Goal: Complete application form: Complete application form

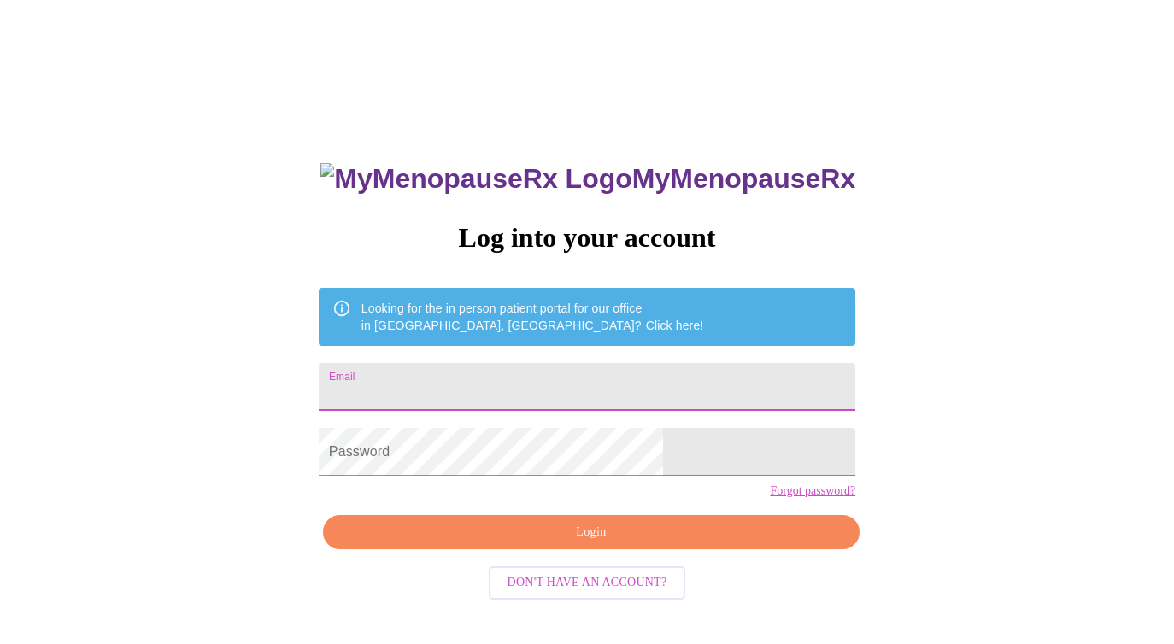
click at [553, 378] on input "Email" at bounding box center [587, 387] width 536 height 48
type input "aprilhieronymus@gmail.com"
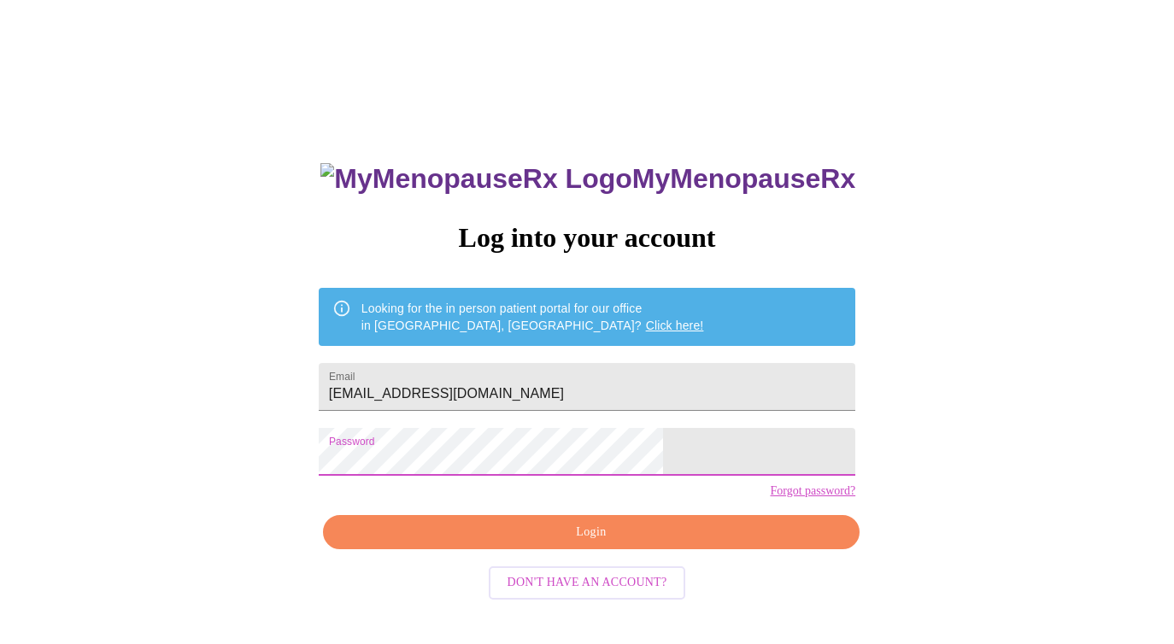
click at [595, 543] on span "Login" at bounding box center [591, 532] width 497 height 21
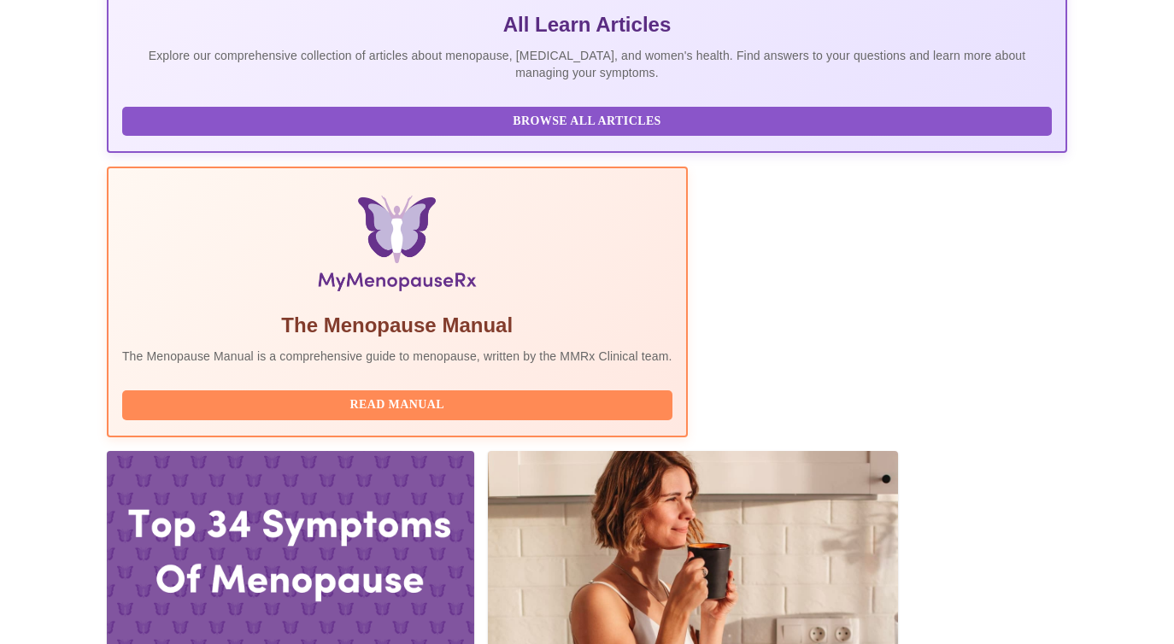
scroll to position [388, 0]
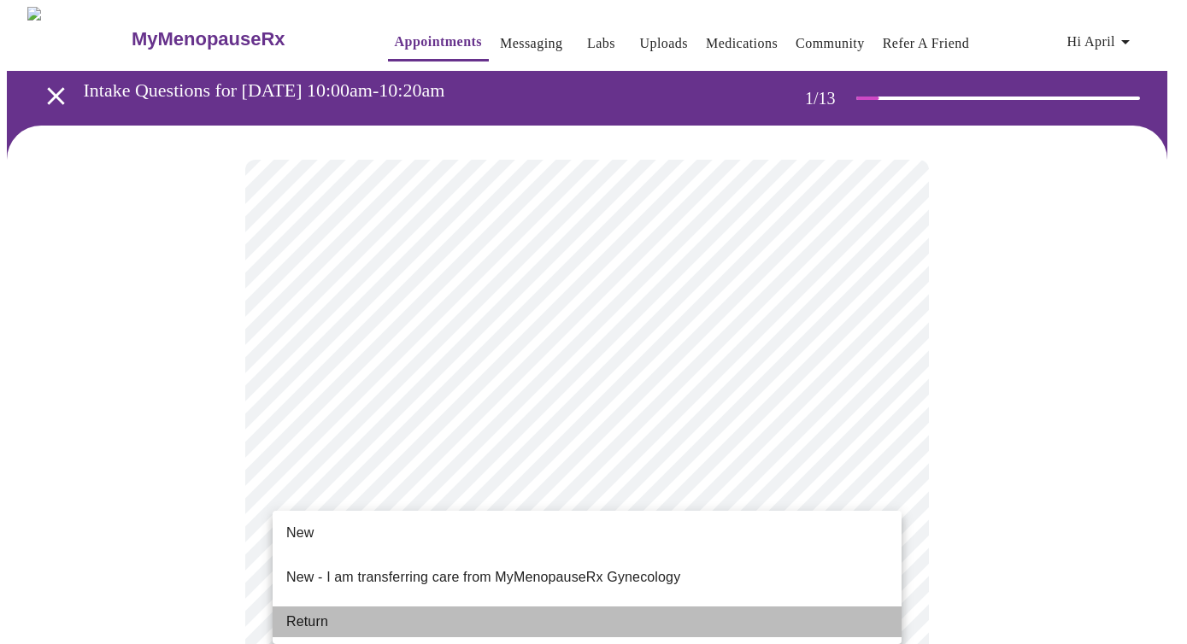
click at [320, 612] on span "Return" at bounding box center [307, 622] width 42 height 21
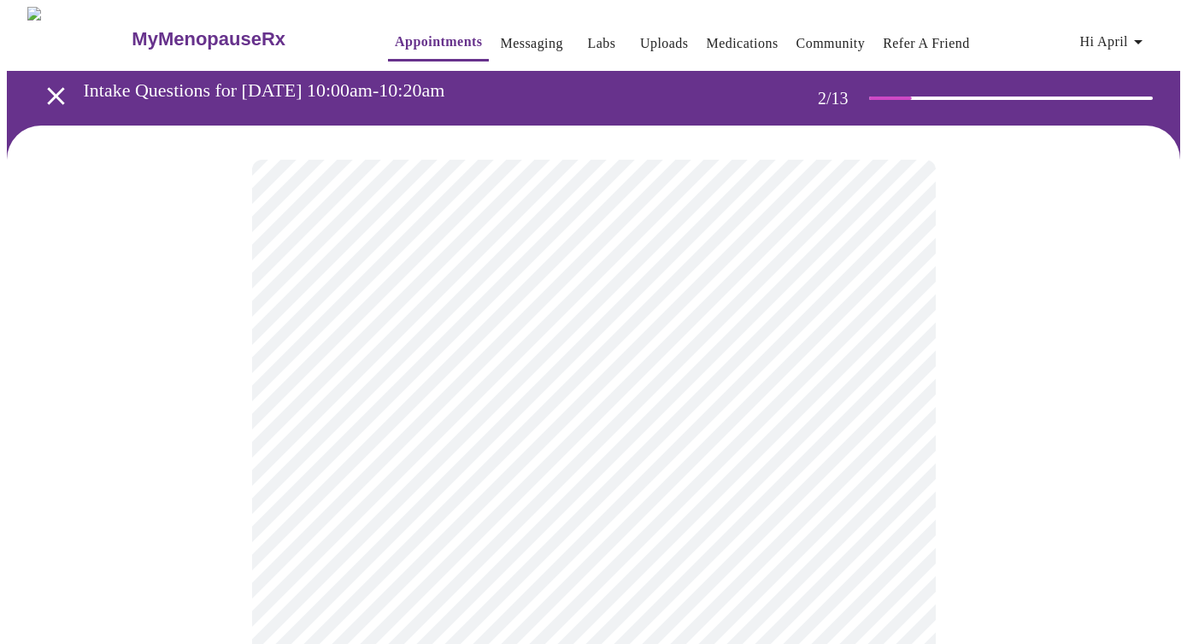
click at [644, 349] on body "MyMenopauseRx Appointments Messaging Labs Uploads Medications Community Refer a…" at bounding box center [593, 599] width 1173 height 1185
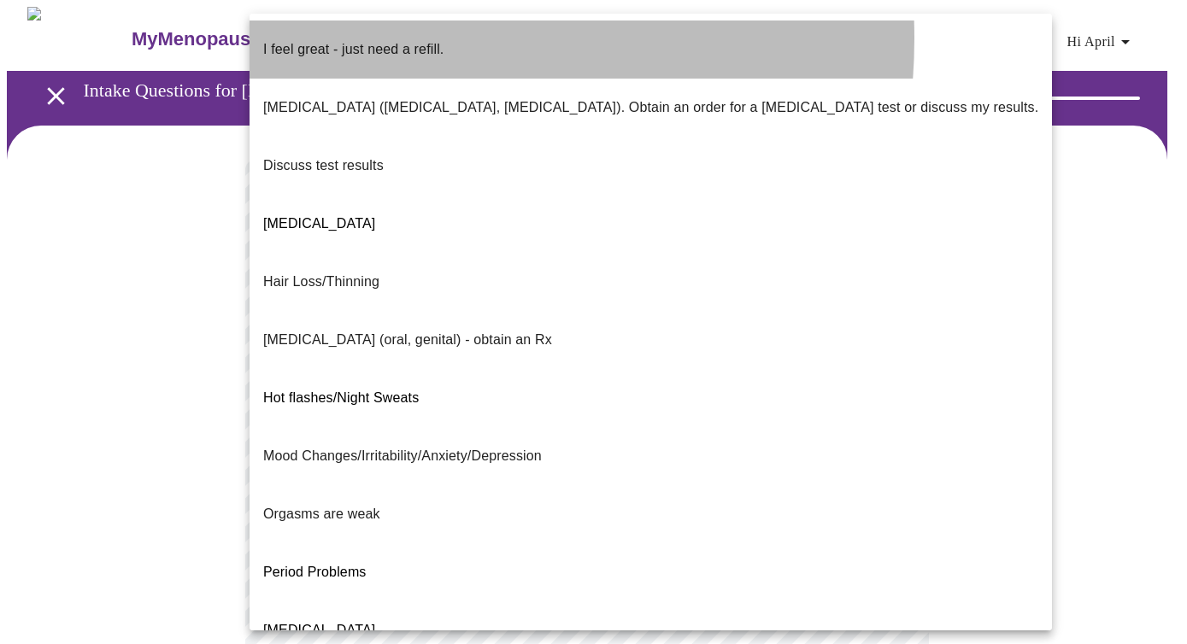
click at [368, 39] on p "I feel great - just need a refill." at bounding box center [353, 49] width 180 height 21
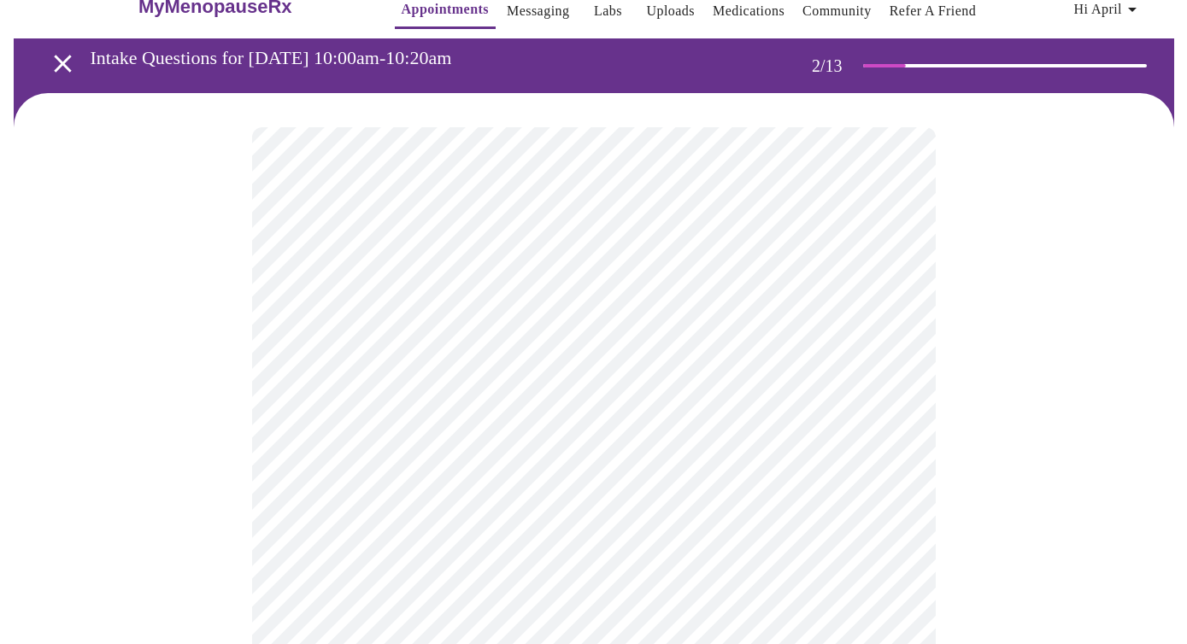
scroll to position [37, 0]
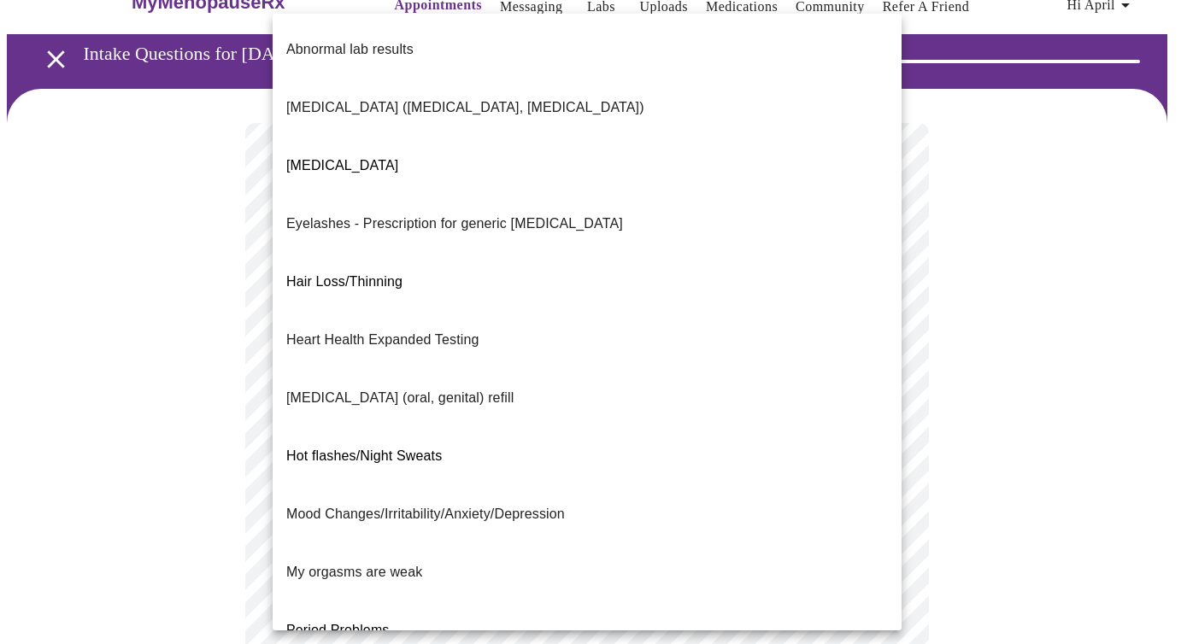
click at [378, 466] on body "MyMenopauseRx Appointments Messaging Labs Uploads Medications Community Refer a…" at bounding box center [593, 558] width 1173 height 1176
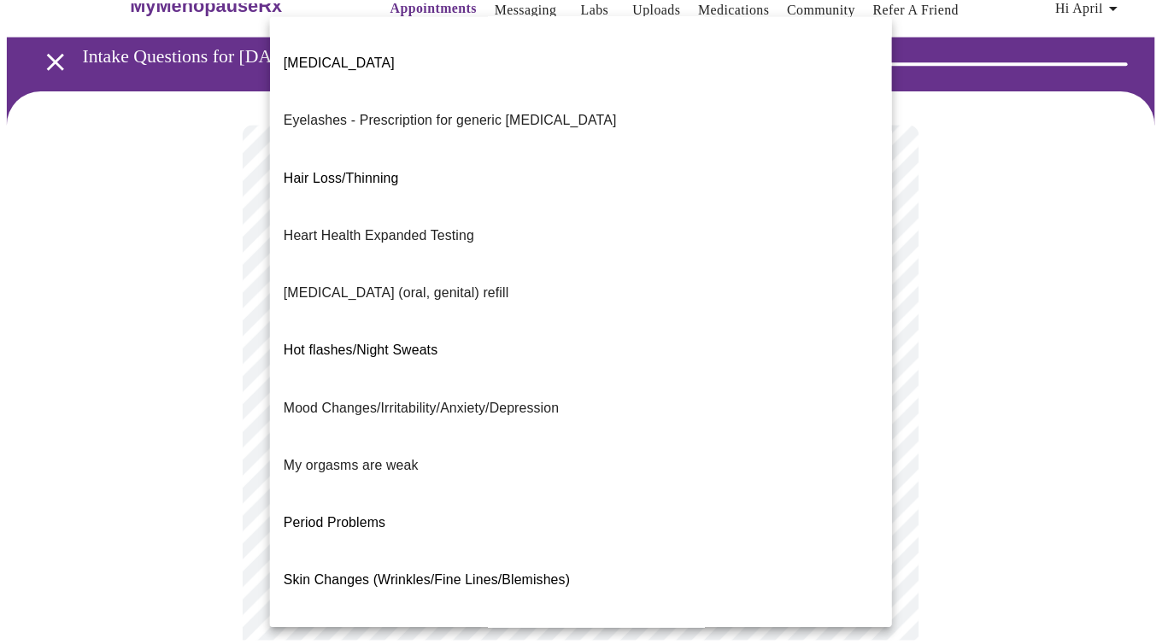
scroll to position [152, 0]
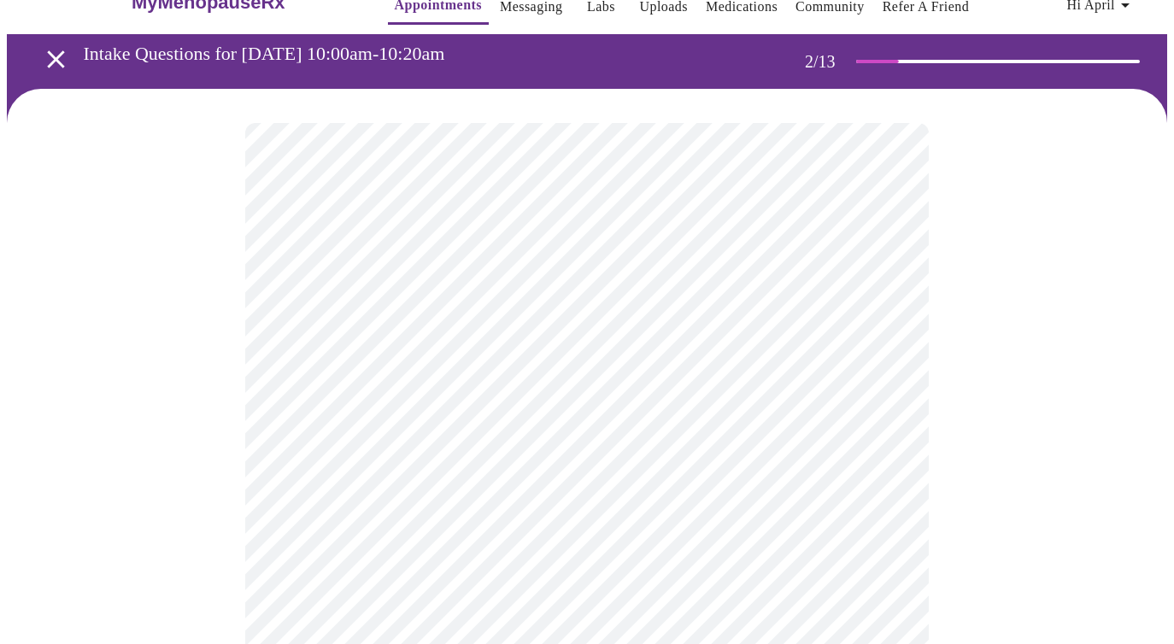
click at [183, 599] on div at bounding box center [587, 612] width 1160 height 1047
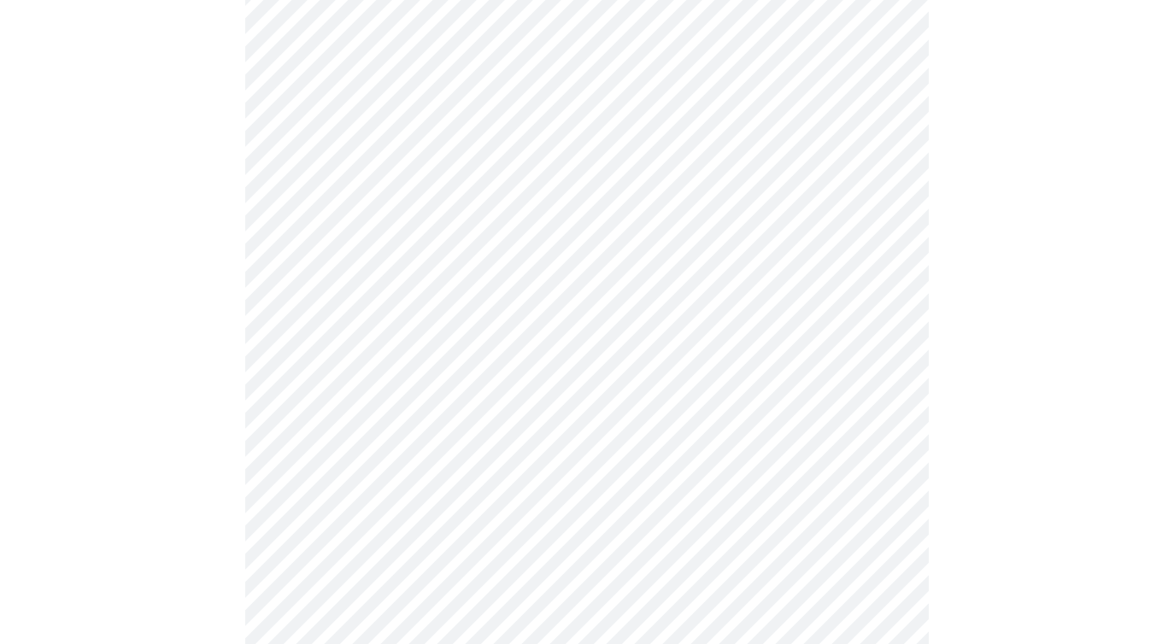
scroll to position [310, 0]
click at [350, 367] on body "MyMenopauseRx Appointments Messaging Labs Uploads Medications Community Refer a…" at bounding box center [587, 279] width 1160 height 1165
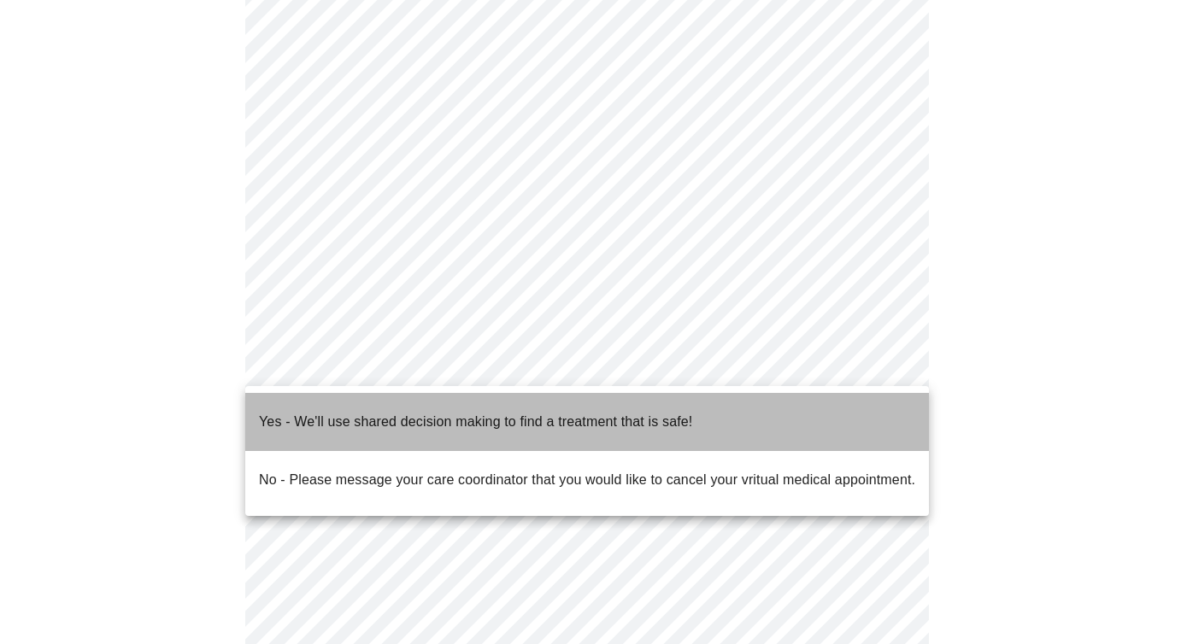
click at [359, 412] on p "Yes - We'll use shared decision making to find a treatment that is safe!" at bounding box center [475, 422] width 433 height 21
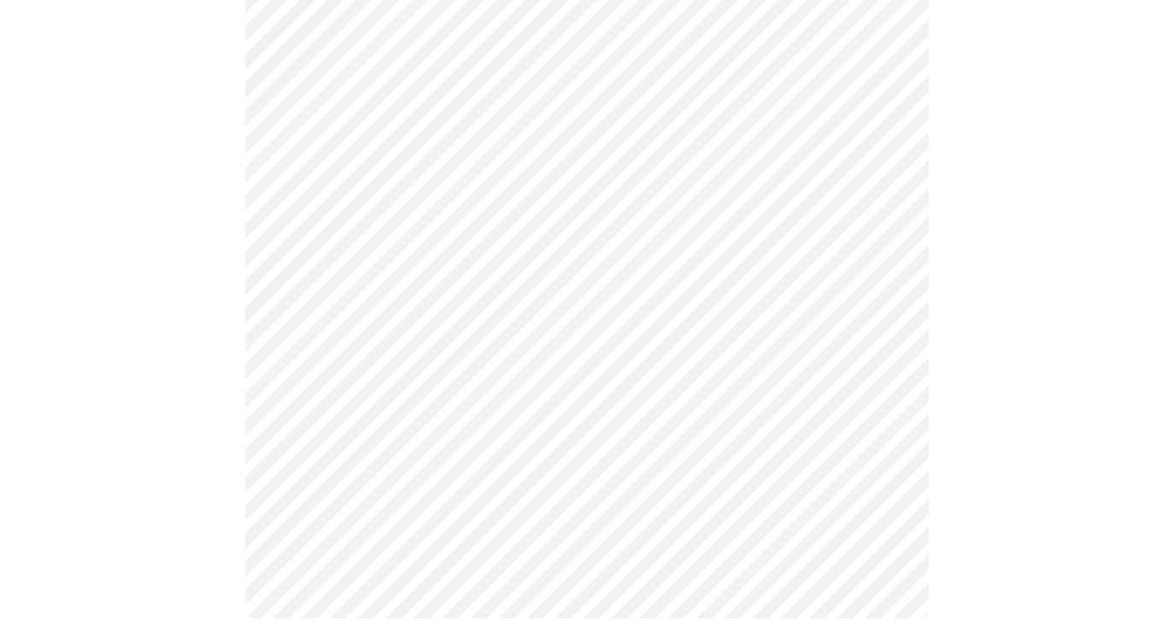
scroll to position [0, 0]
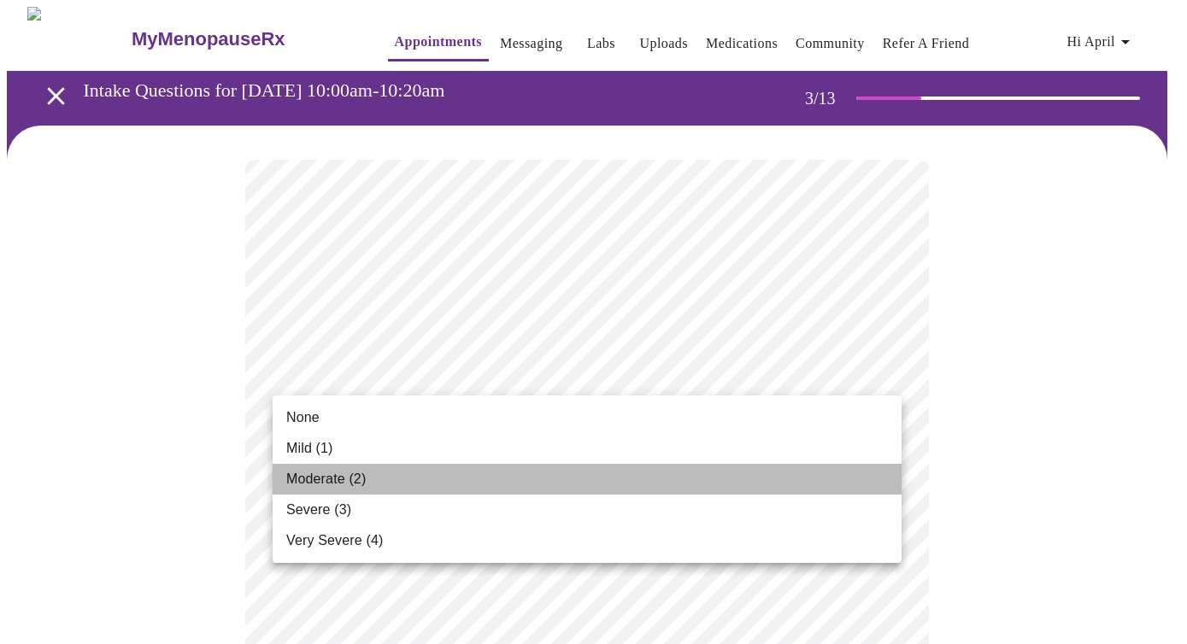
click at [308, 477] on span "Moderate (2)" at bounding box center [325, 479] width 79 height 21
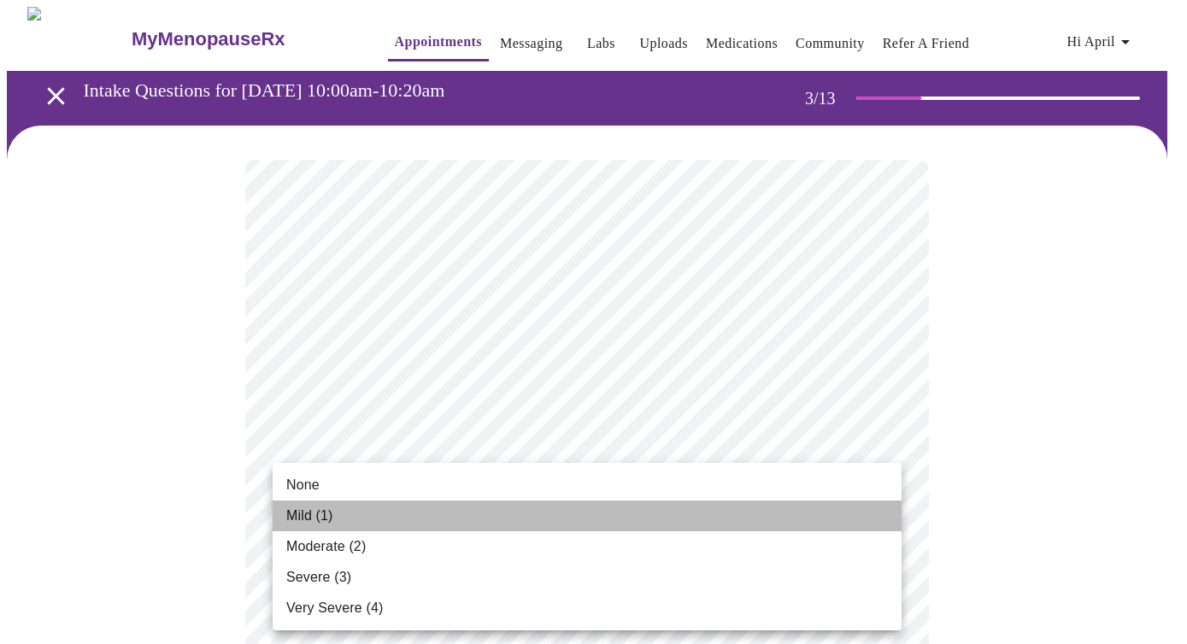
click at [307, 507] on span "Mild (1)" at bounding box center [309, 516] width 47 height 21
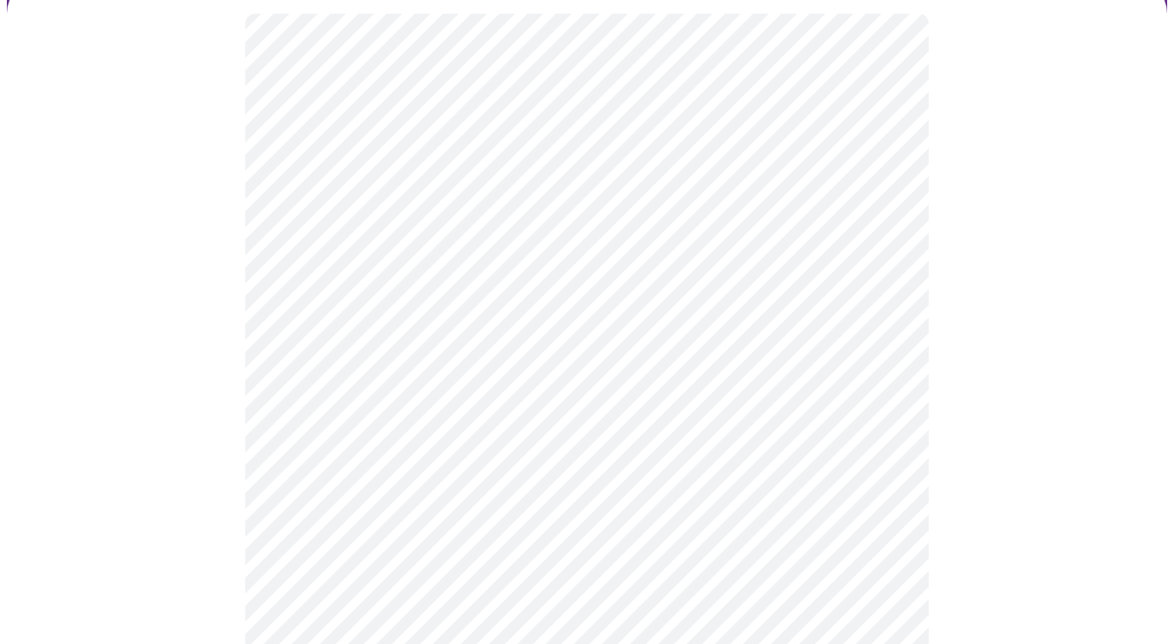
scroll to position [184, 0]
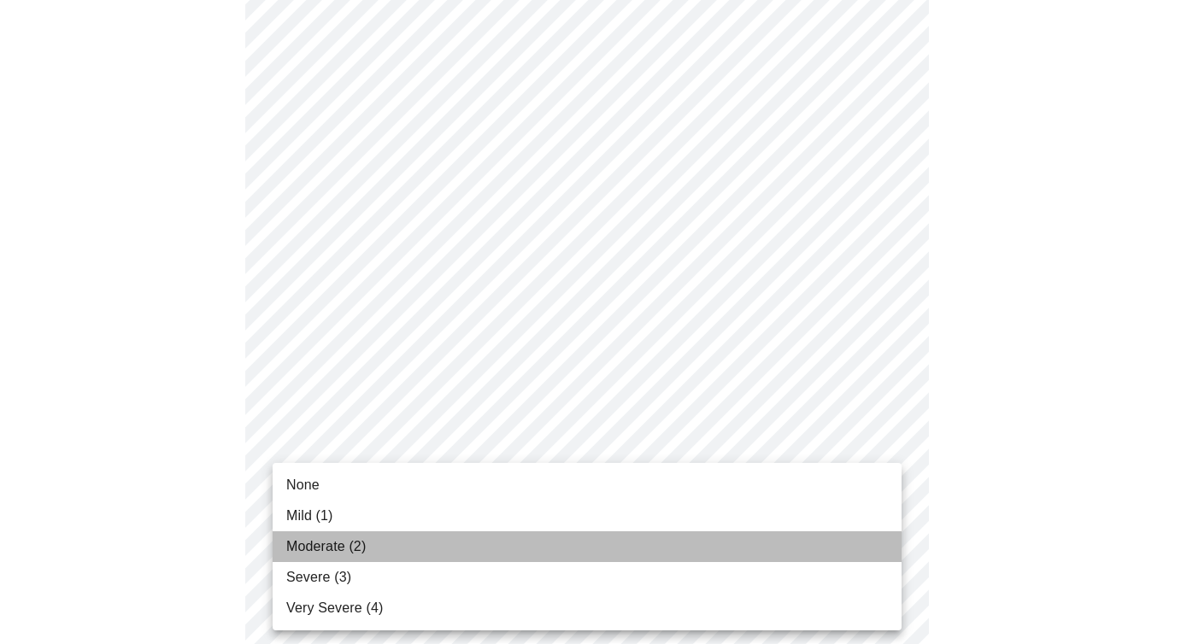
click at [324, 546] on span "Moderate (2)" at bounding box center [325, 546] width 79 height 21
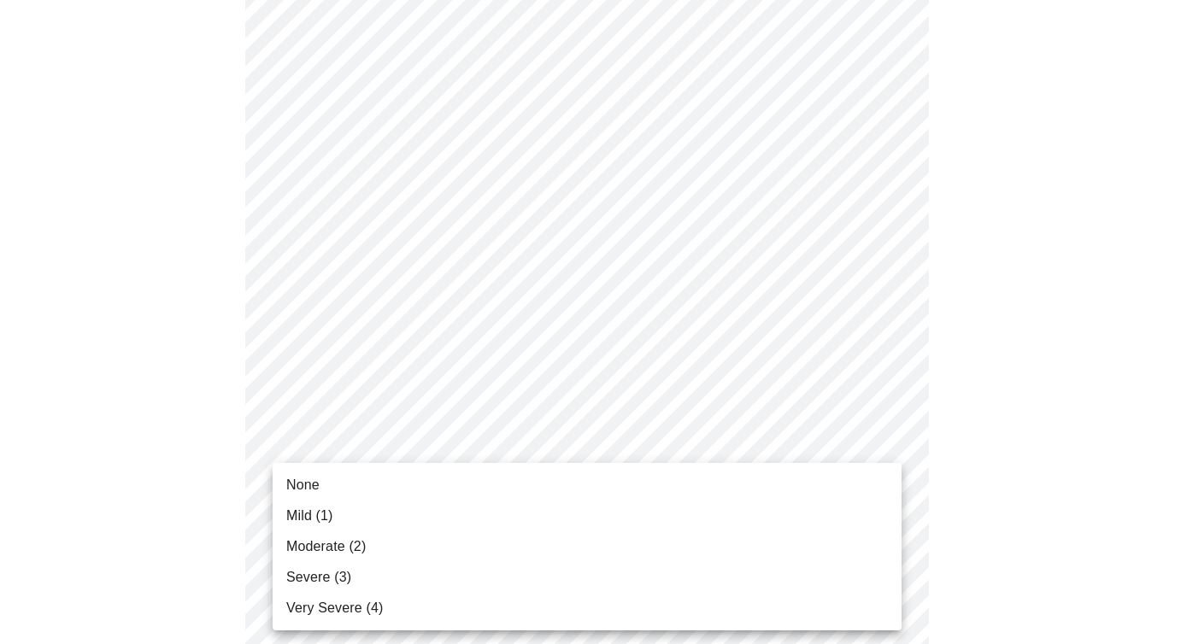
click at [338, 543] on span "Moderate (2)" at bounding box center [325, 546] width 79 height 21
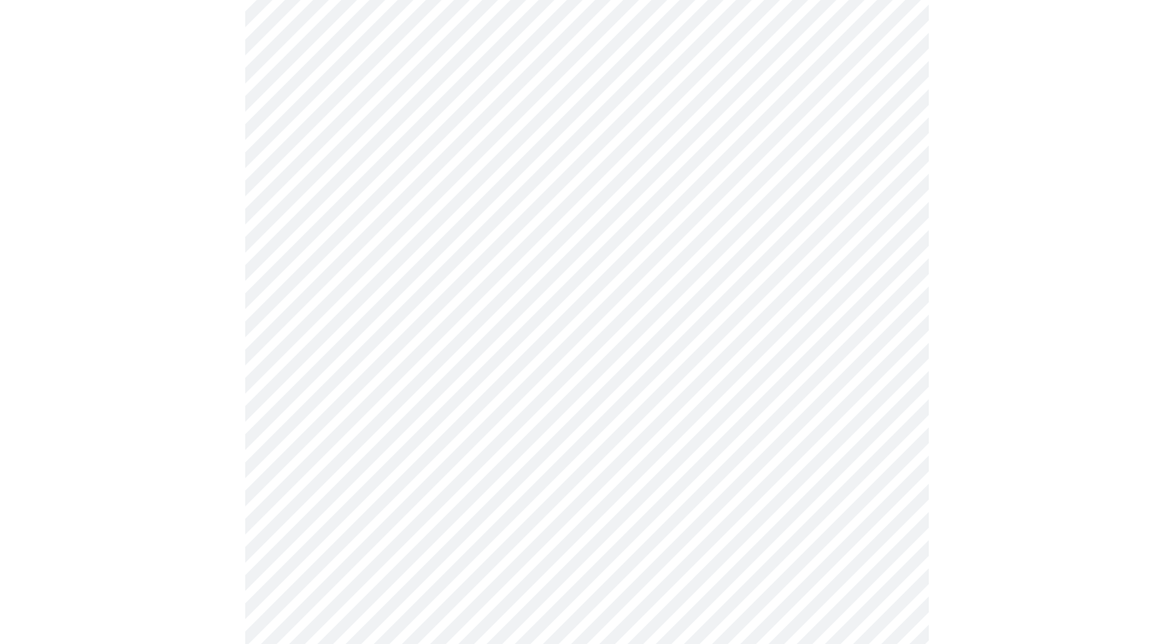
scroll to position [362, 0]
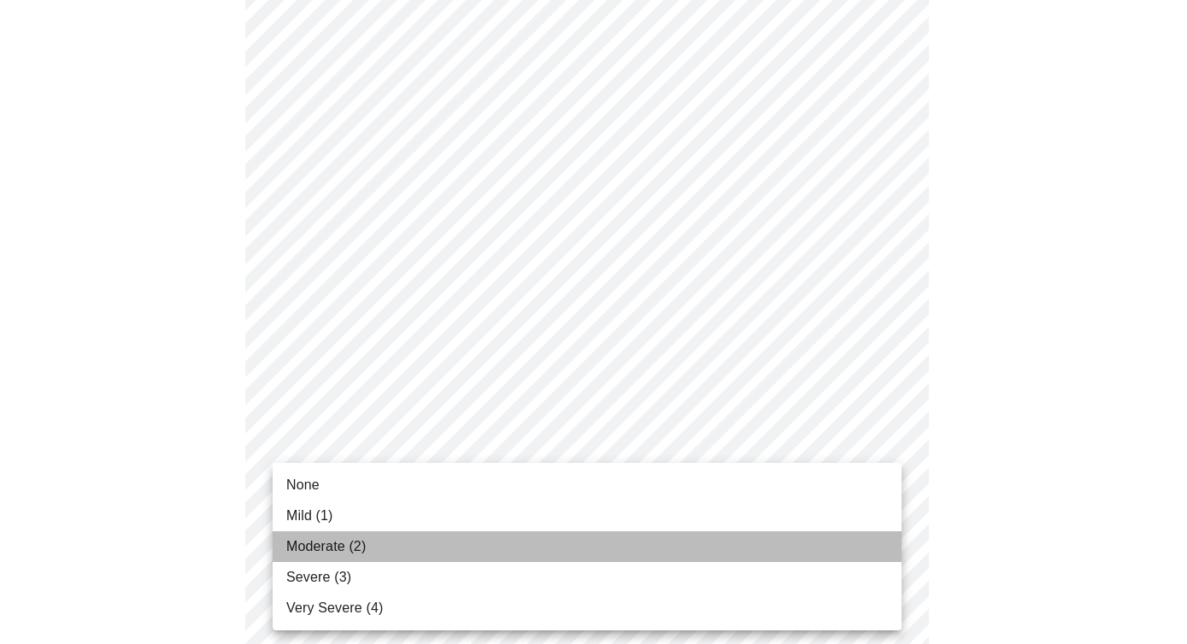
click at [320, 546] on span "Moderate (2)" at bounding box center [325, 546] width 79 height 21
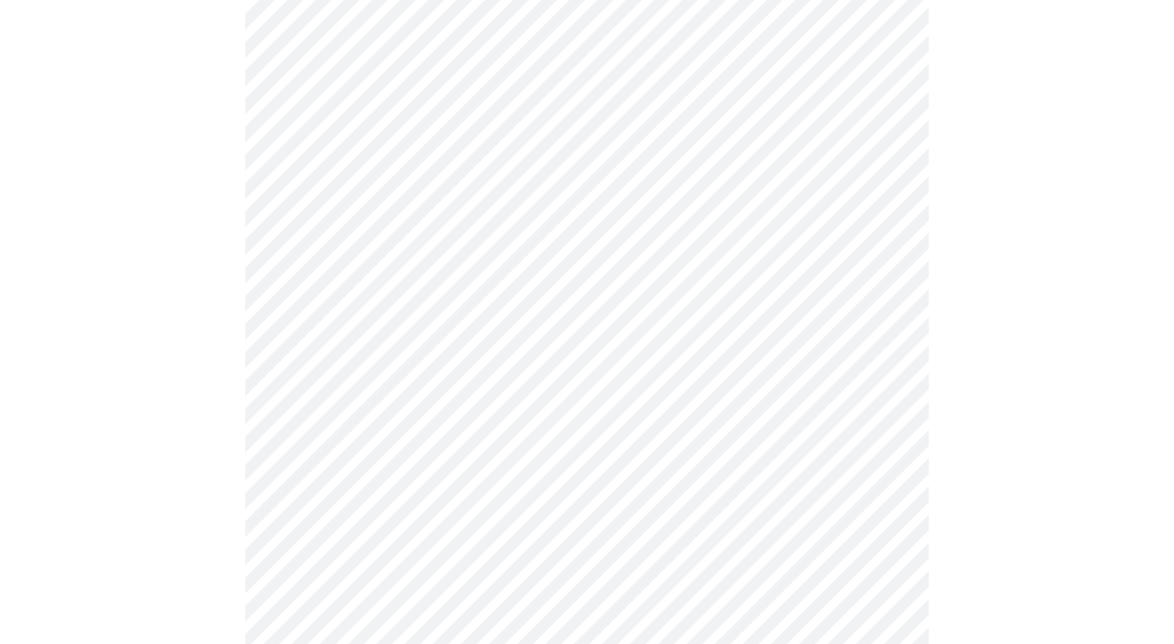
scroll to position [683, 0]
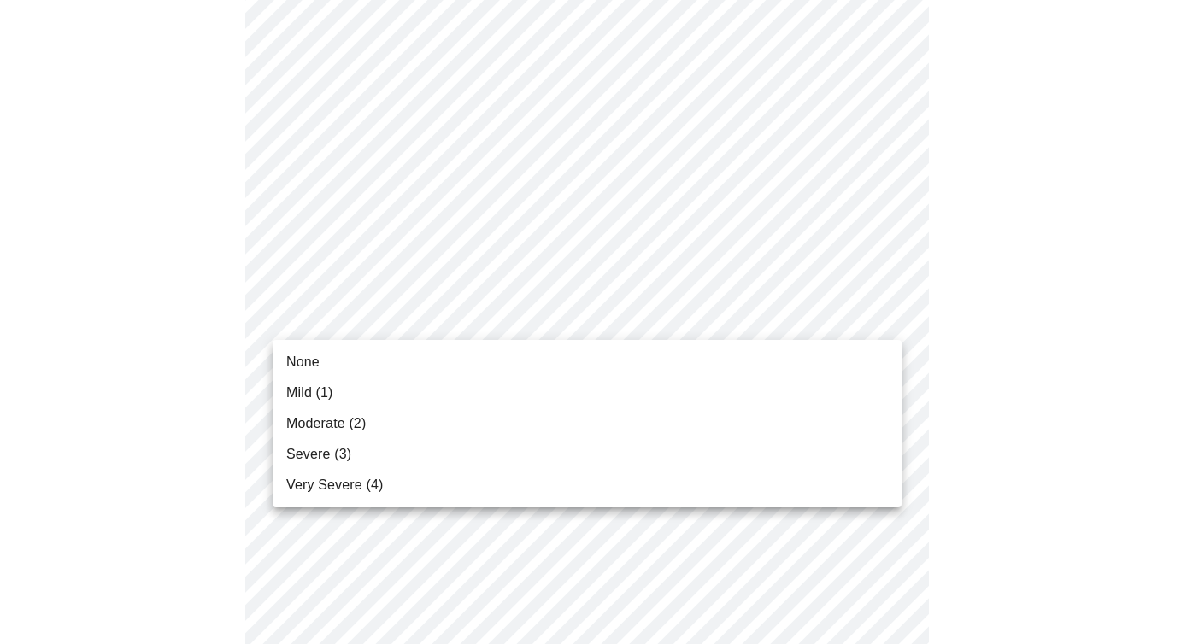
click at [465, 315] on body "MyMenopauseRx Appointments Messaging Labs Uploads Medications Community Refer a…" at bounding box center [593, 400] width 1173 height 2153
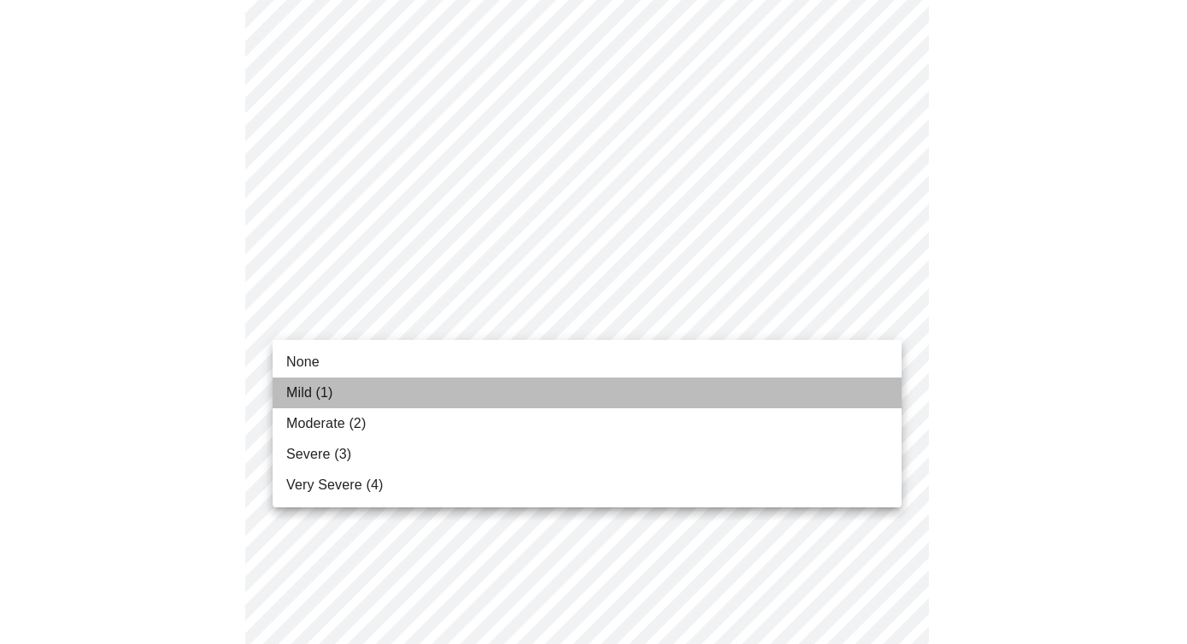
click at [298, 396] on span "Mild (1)" at bounding box center [309, 393] width 47 height 21
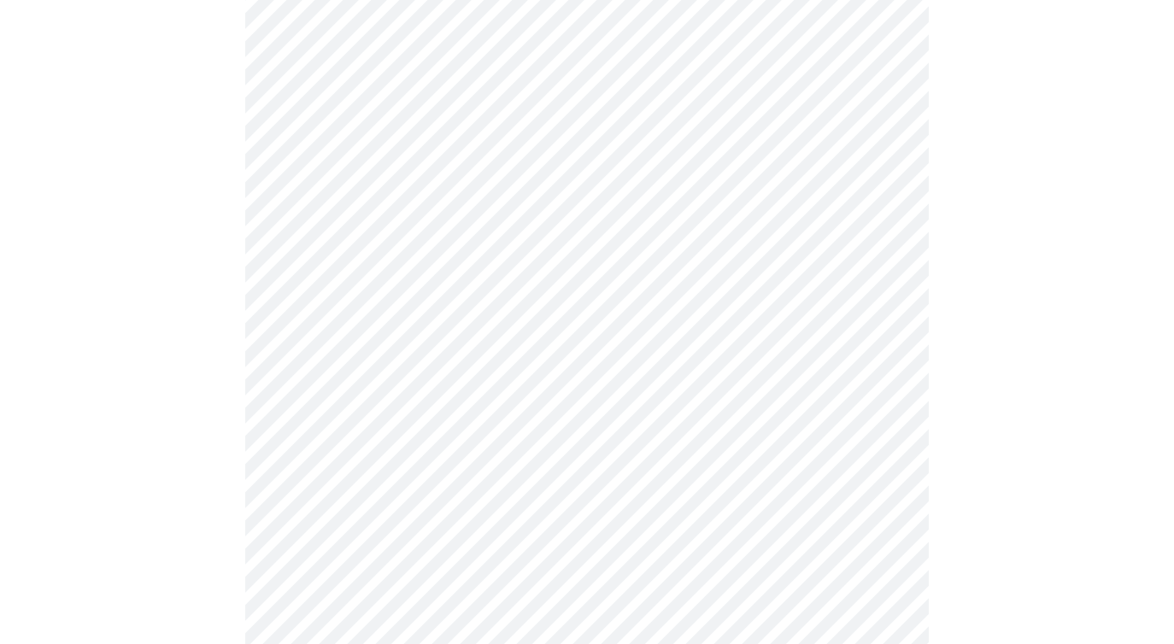
click at [398, 450] on body "MyMenopauseRx Appointments Messaging Labs Uploads Medications Community Refer a…" at bounding box center [587, 388] width 1160 height 2129
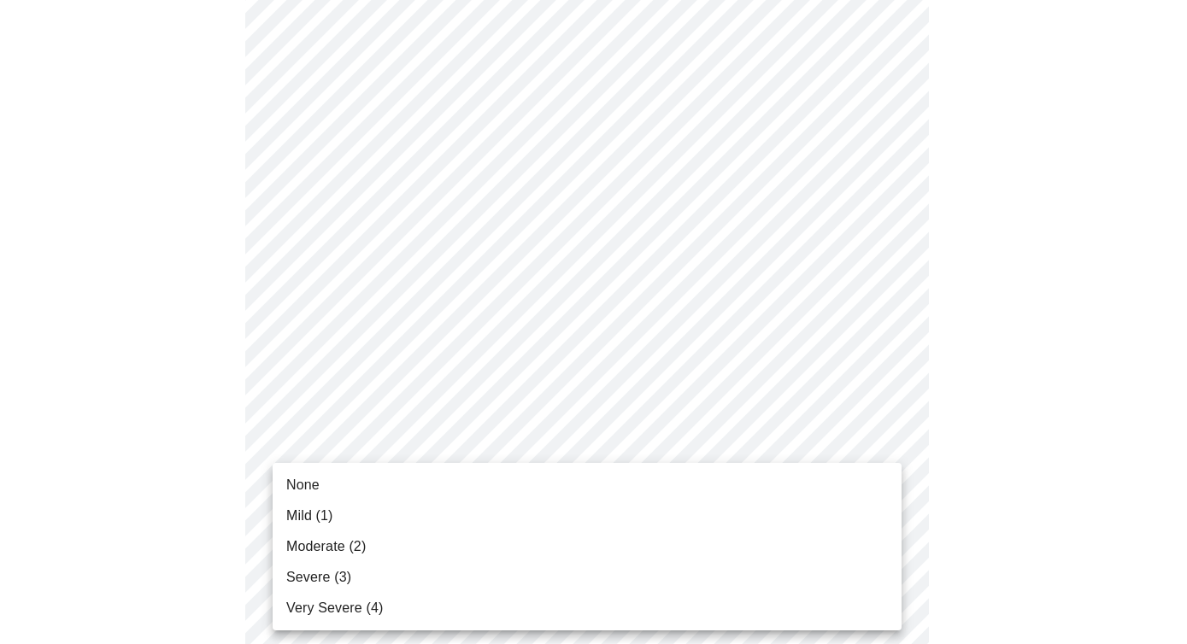
click at [314, 515] on span "Mild (1)" at bounding box center [309, 516] width 47 height 21
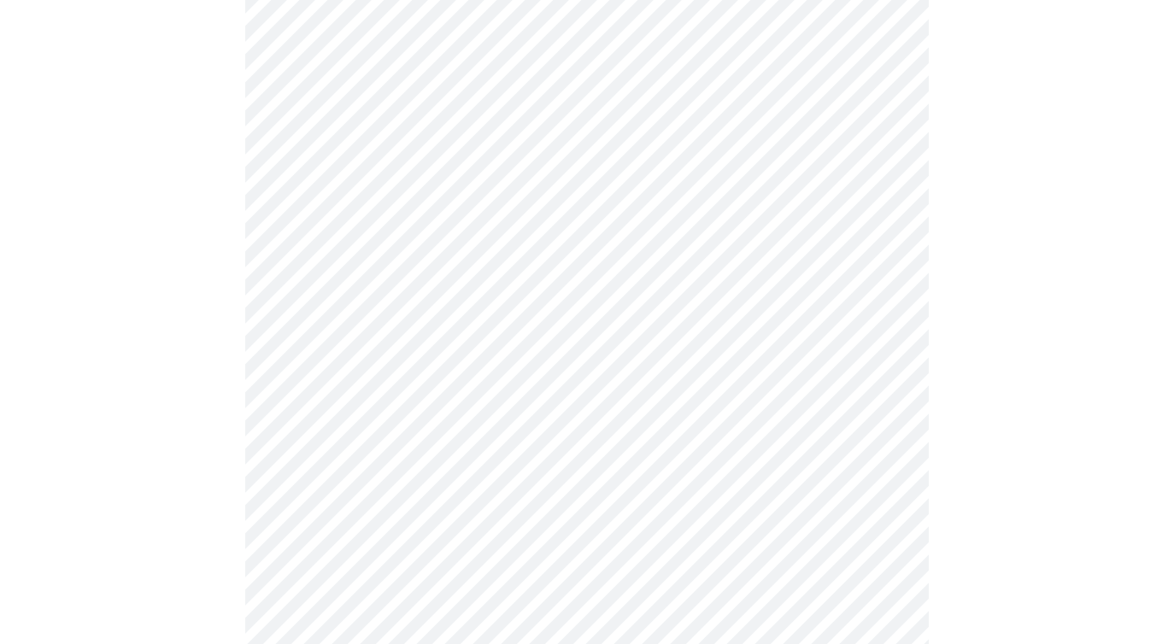
scroll to position [845, 0]
click at [398, 419] on body "MyMenopauseRx Appointments Messaging Labs Uploads Medications Community Refer a…" at bounding box center [587, 214] width 1160 height 2105
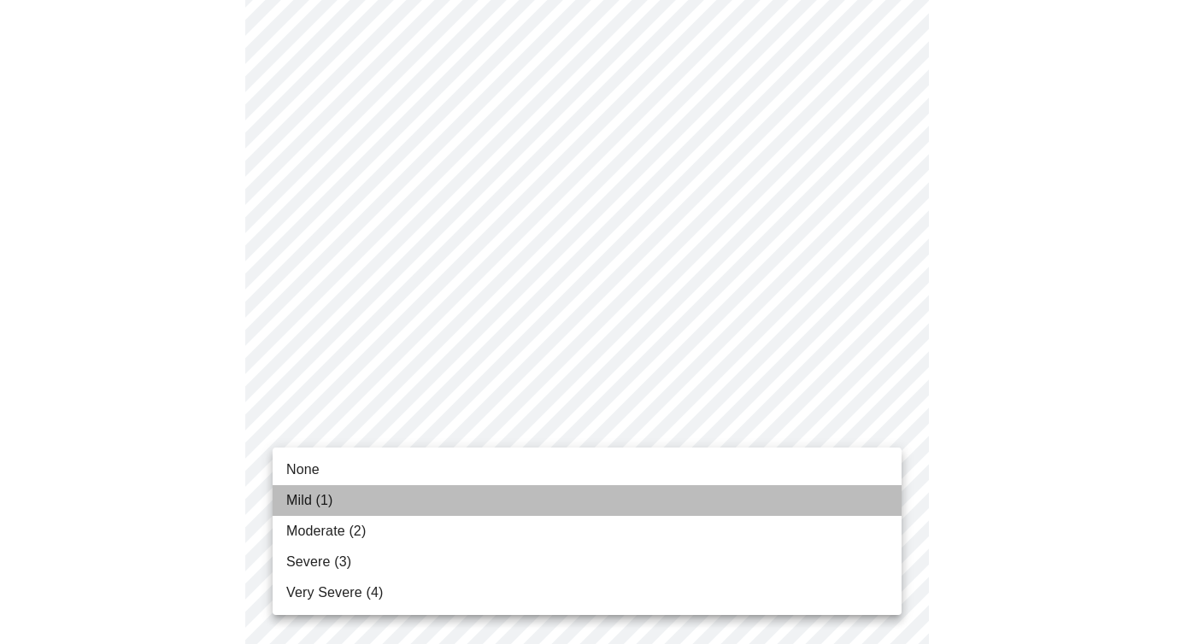
click at [305, 501] on span "Mild (1)" at bounding box center [309, 500] width 47 height 21
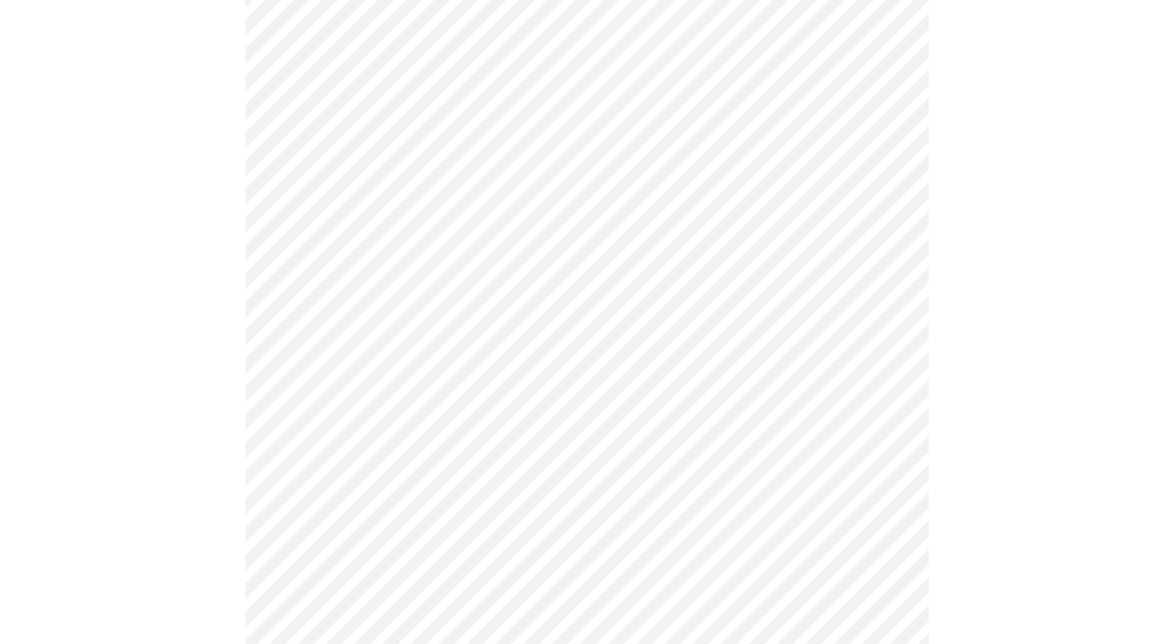
click at [236, 531] on div at bounding box center [587, 262] width 1160 height 1962
click at [320, 446] on body "MyMenopauseRx Appointments Messaging Labs Uploads Medications Community Refer a…" at bounding box center [587, 93] width 1160 height 2081
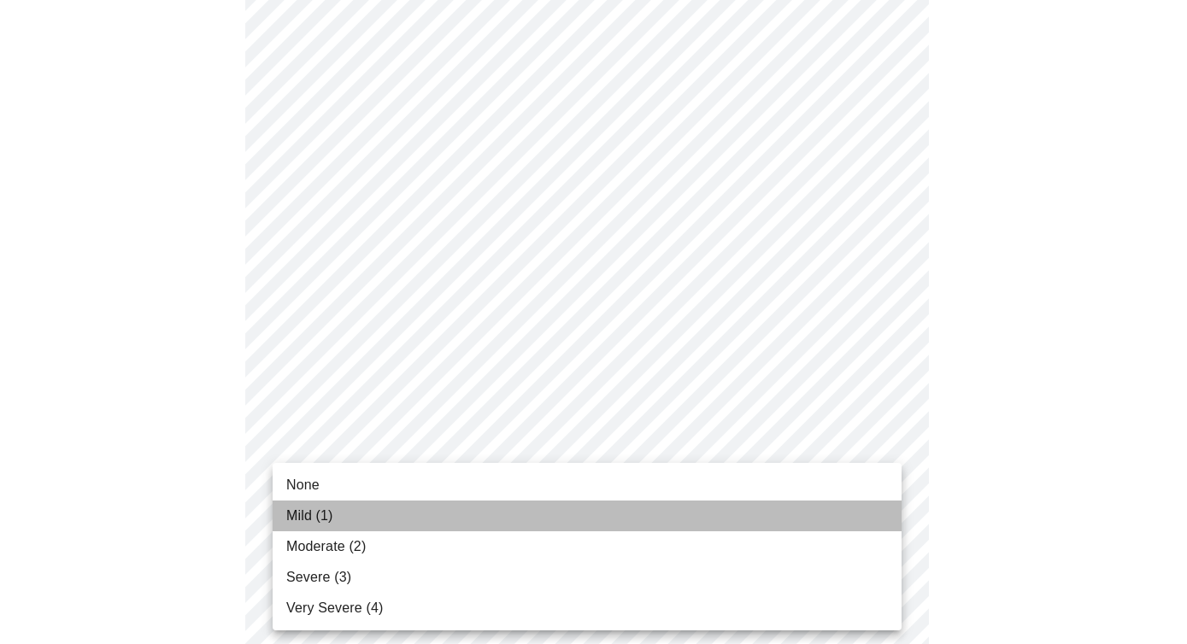
click at [305, 510] on span "Mild (1)" at bounding box center [309, 516] width 47 height 21
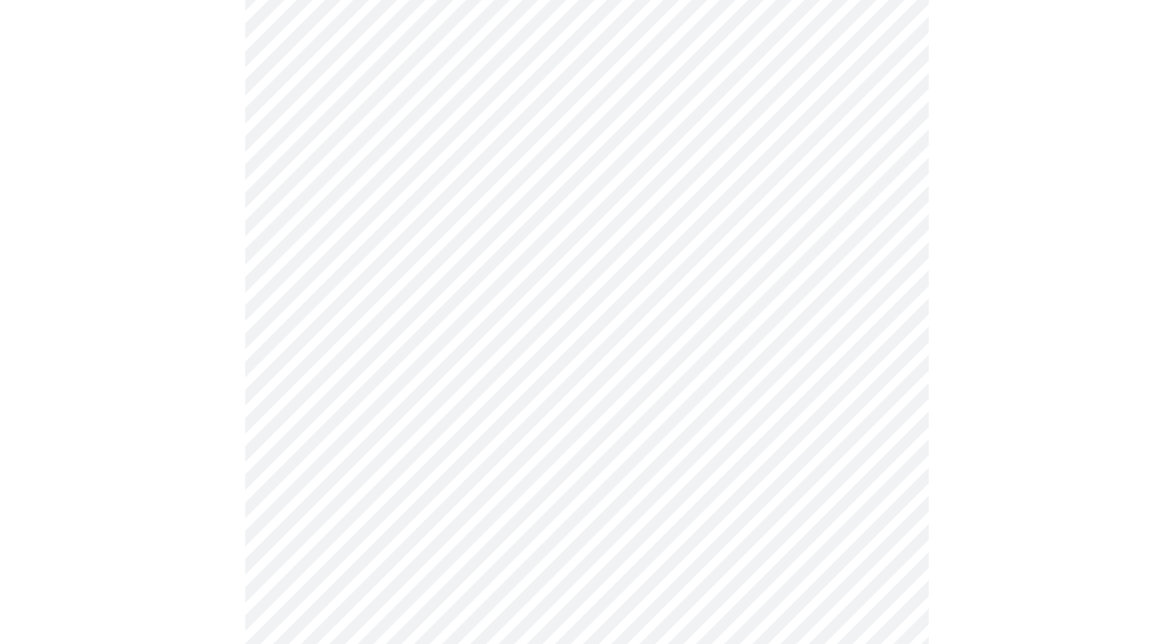
click at [235, 537] on div at bounding box center [587, 140] width 1160 height 1938
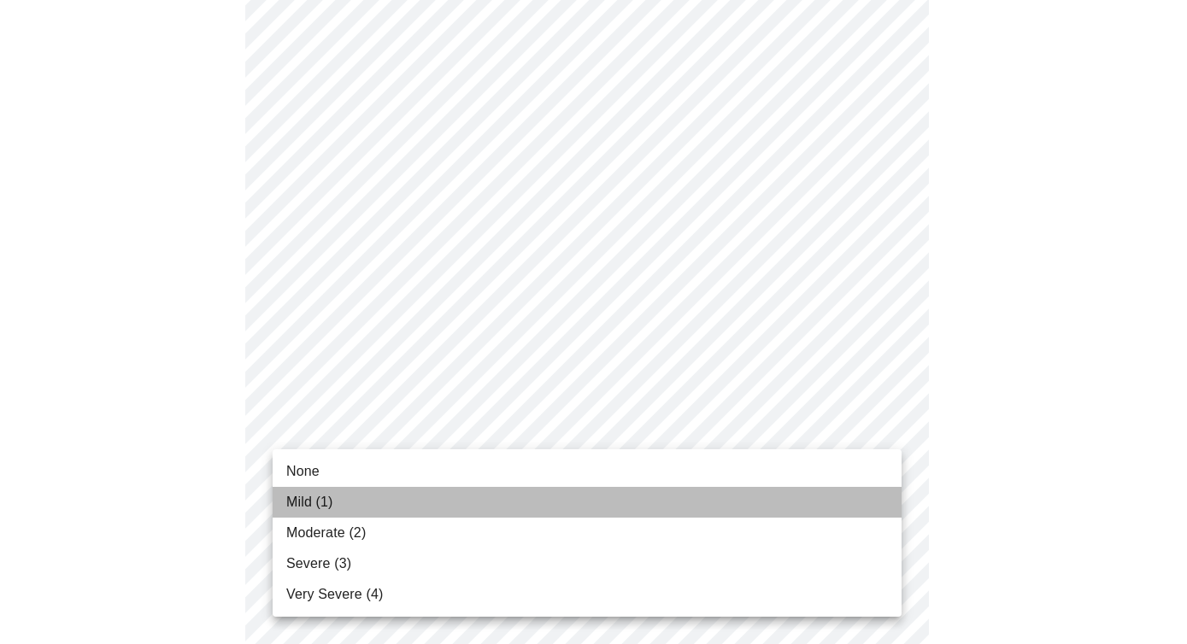
click at [311, 500] on span "Mild (1)" at bounding box center [309, 502] width 47 height 21
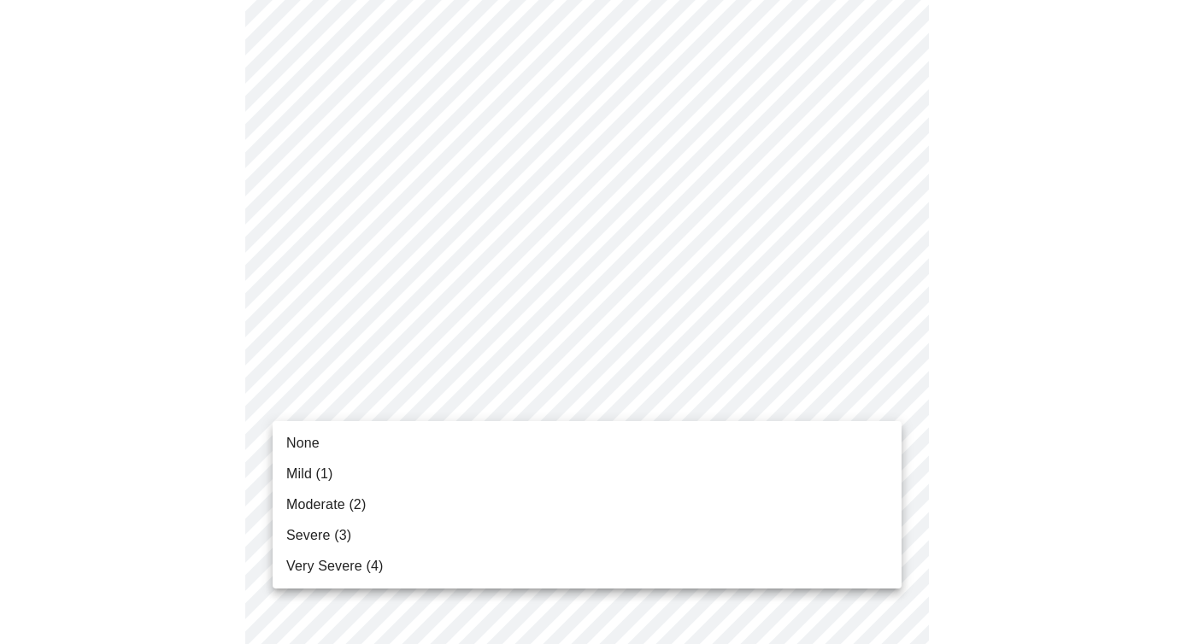
click at [337, 507] on span "Moderate (2)" at bounding box center [325, 505] width 79 height 21
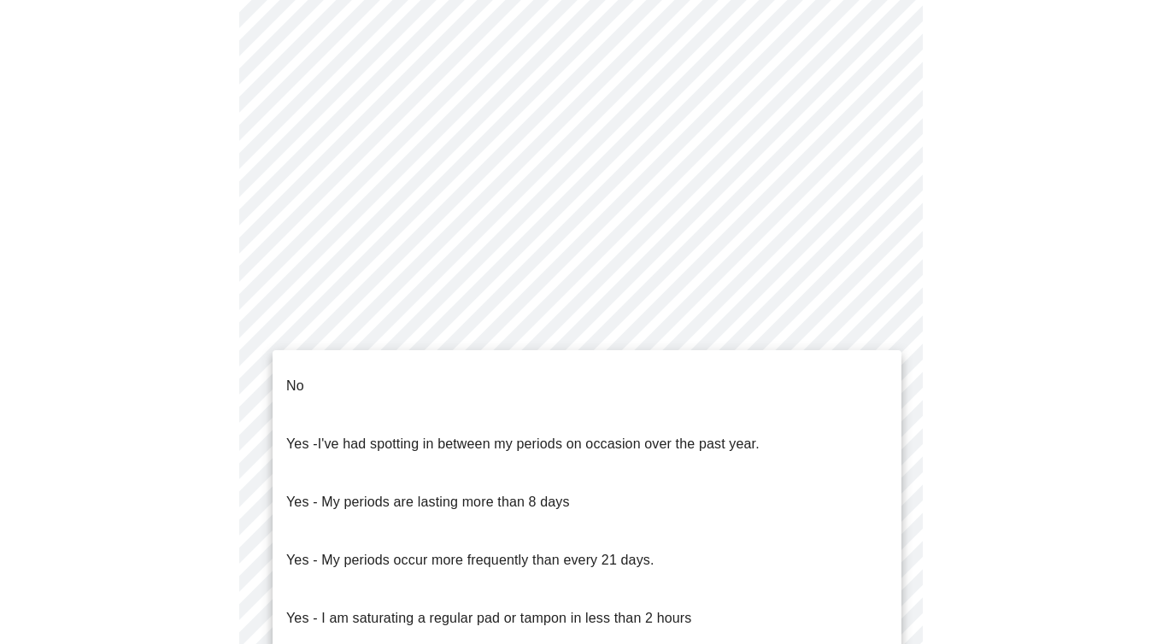
click at [444, 501] on body "MyMenopauseRx Appointments Messaging Labs Uploads Medications Community Refer a…" at bounding box center [587, 307] width 1160 height 1686
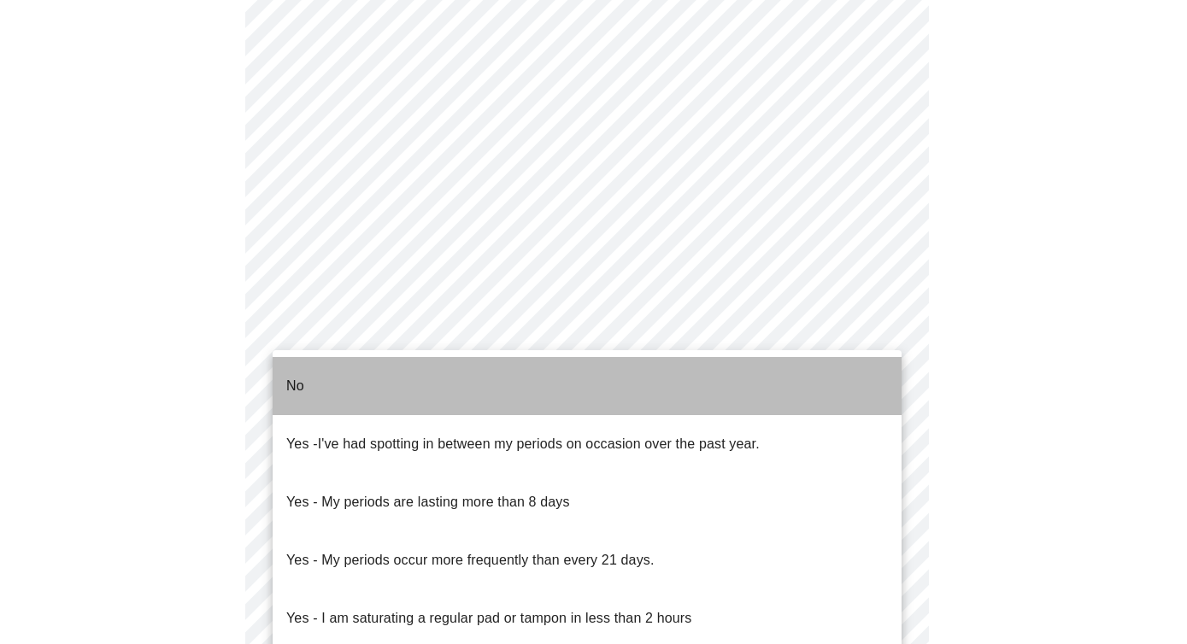
click at [313, 371] on li "No" at bounding box center [587, 386] width 629 height 58
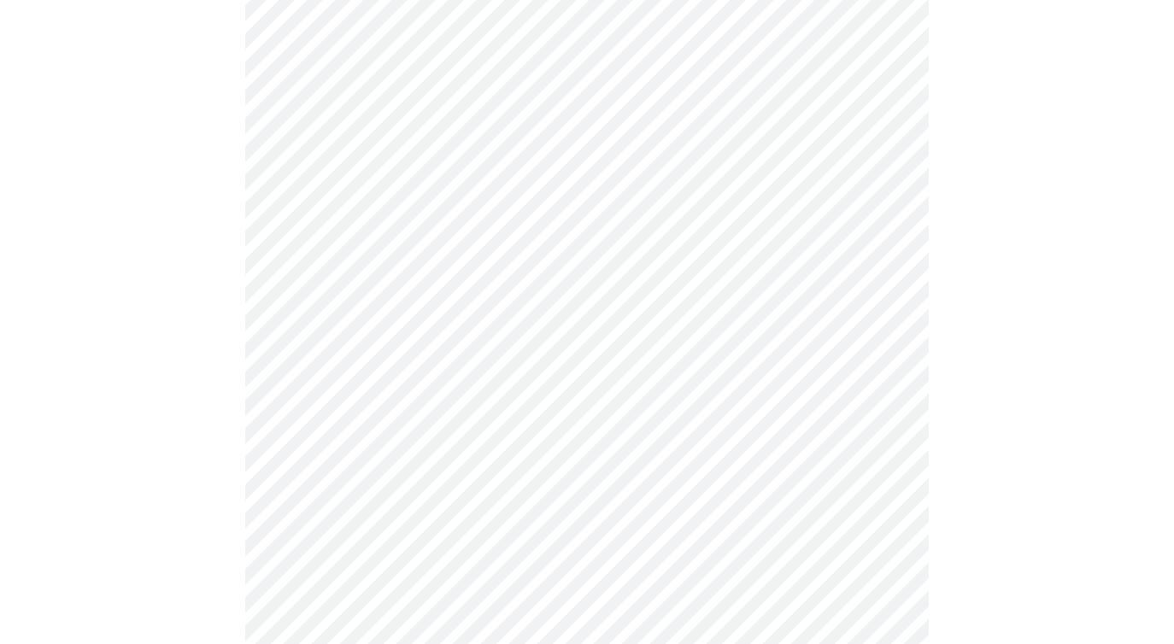
scroll to position [729, 0]
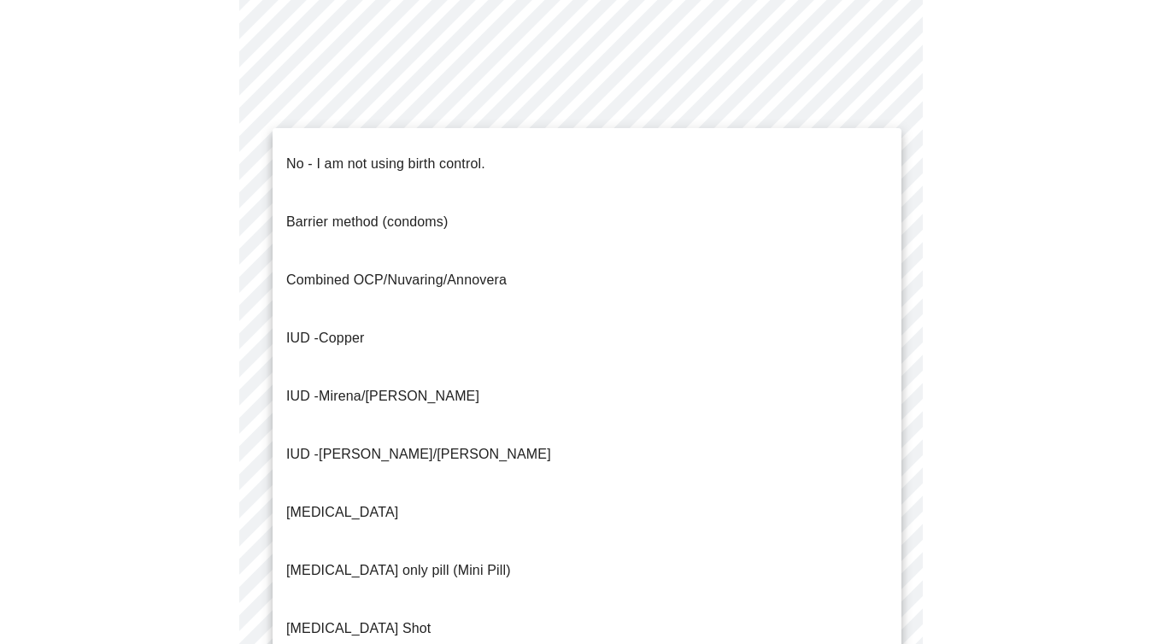
click at [472, 429] on body "MyMenopauseRx Appointments Messaging Labs Uploads Medications Community Refer a…" at bounding box center [587, 116] width 1160 height 1676
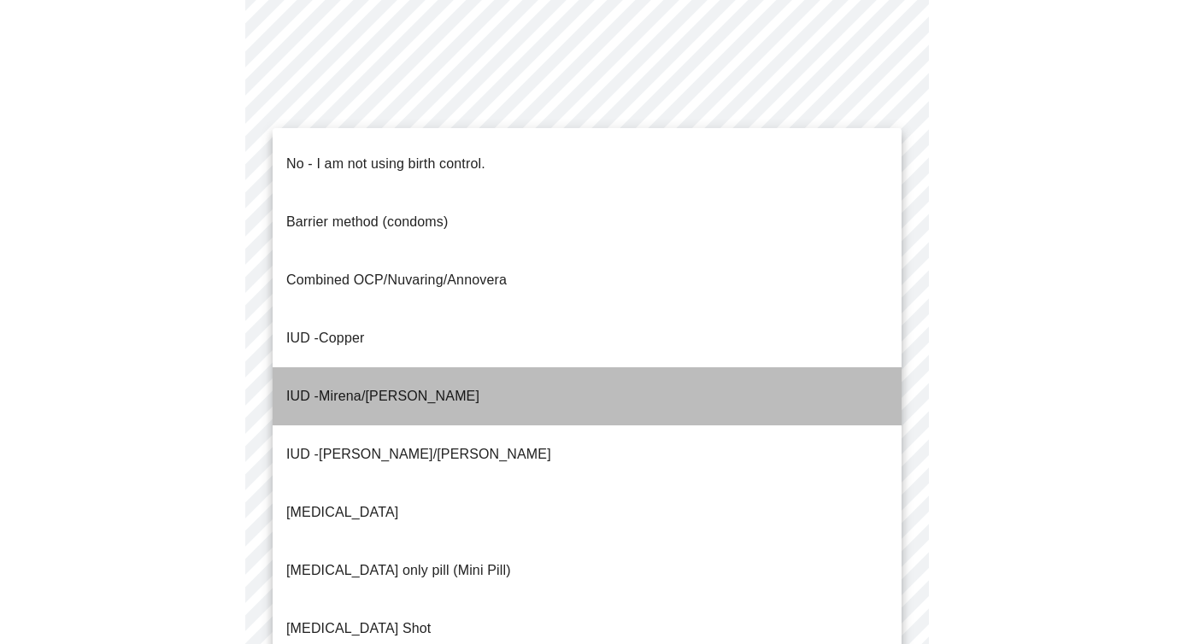
click at [385, 389] on span "Mirena/Liletta" at bounding box center [399, 396] width 161 height 15
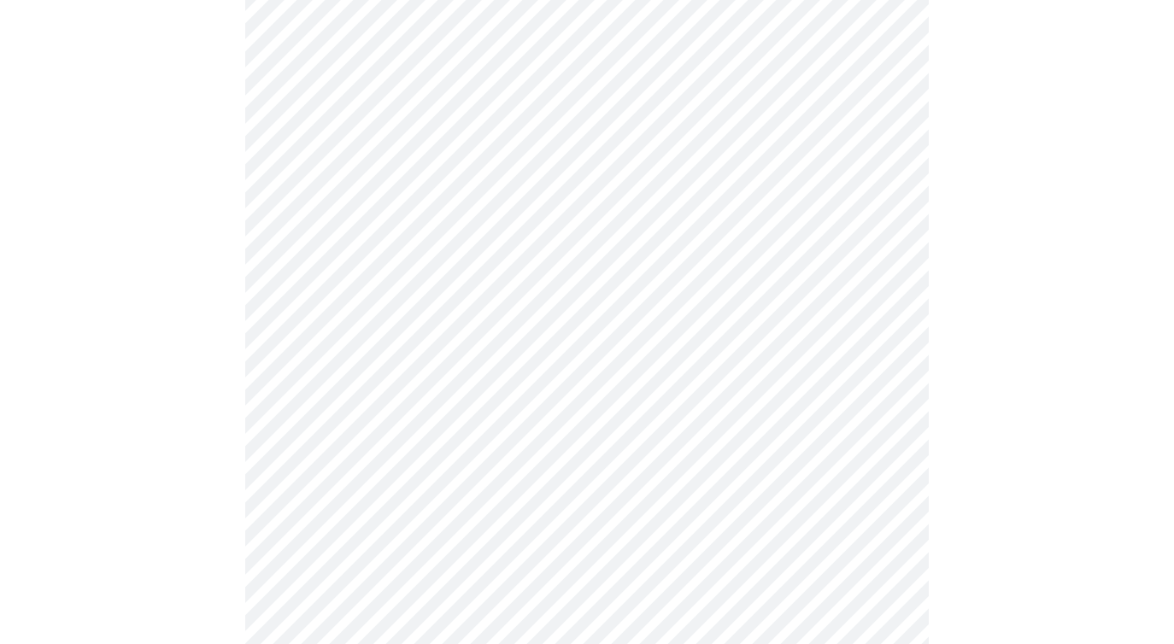
click at [472, 449] on body "MyMenopauseRx Appointments Messaging Labs Uploads Medications Community Refer a…" at bounding box center [587, 111] width 1160 height 1666
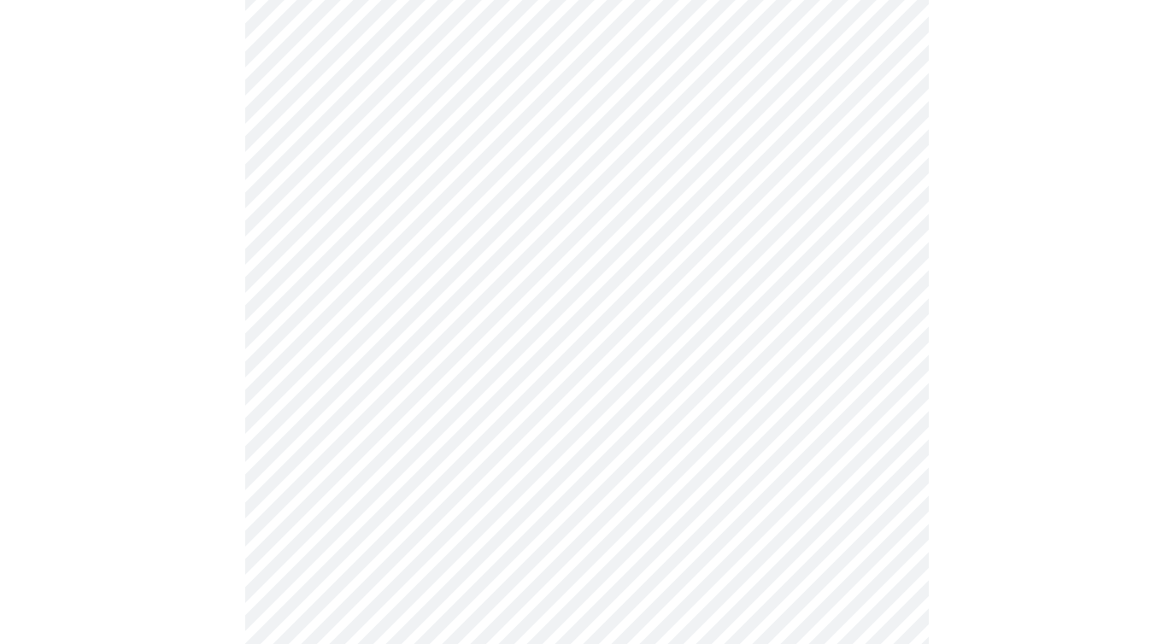
click at [441, 457] on body "MyMenopauseRx Appointments Messaging Labs Uploads Medications Community Refer a…" at bounding box center [587, 111] width 1160 height 1666
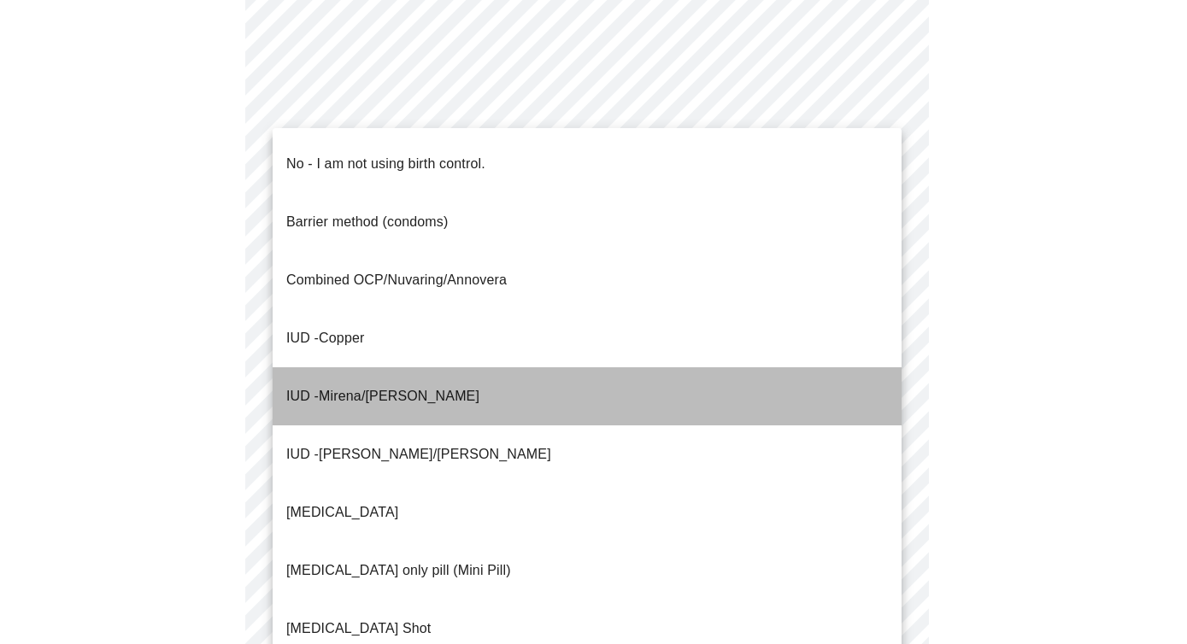
click at [366, 389] on span "Mirena/Liletta" at bounding box center [399, 396] width 161 height 15
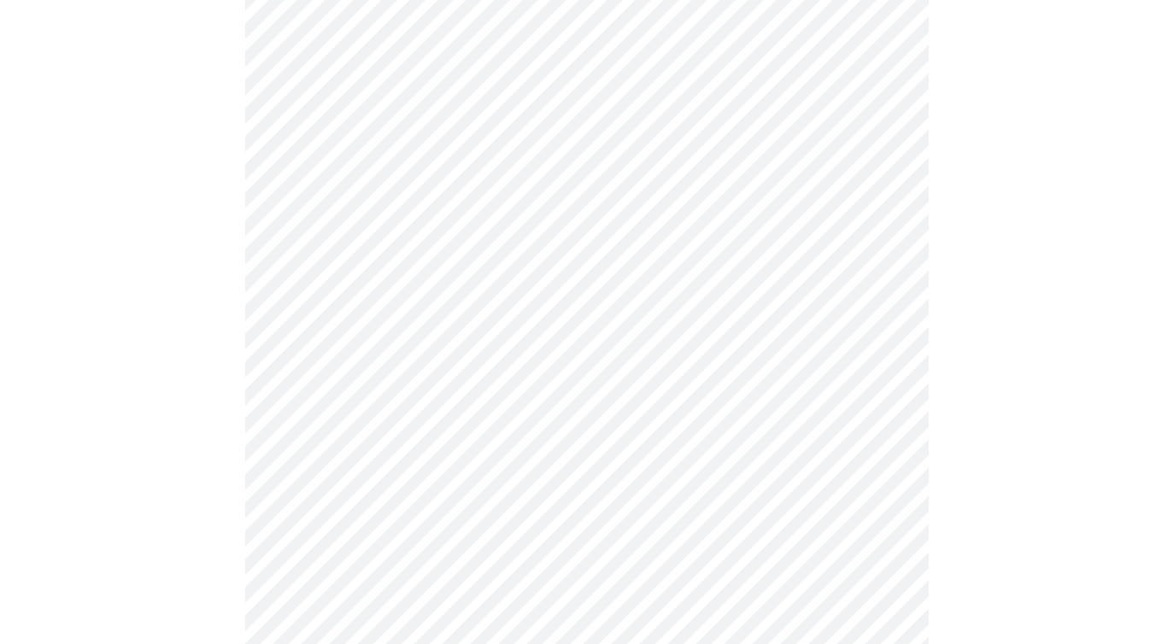
click at [224, 462] on div at bounding box center [587, 170] width 1160 height 1547
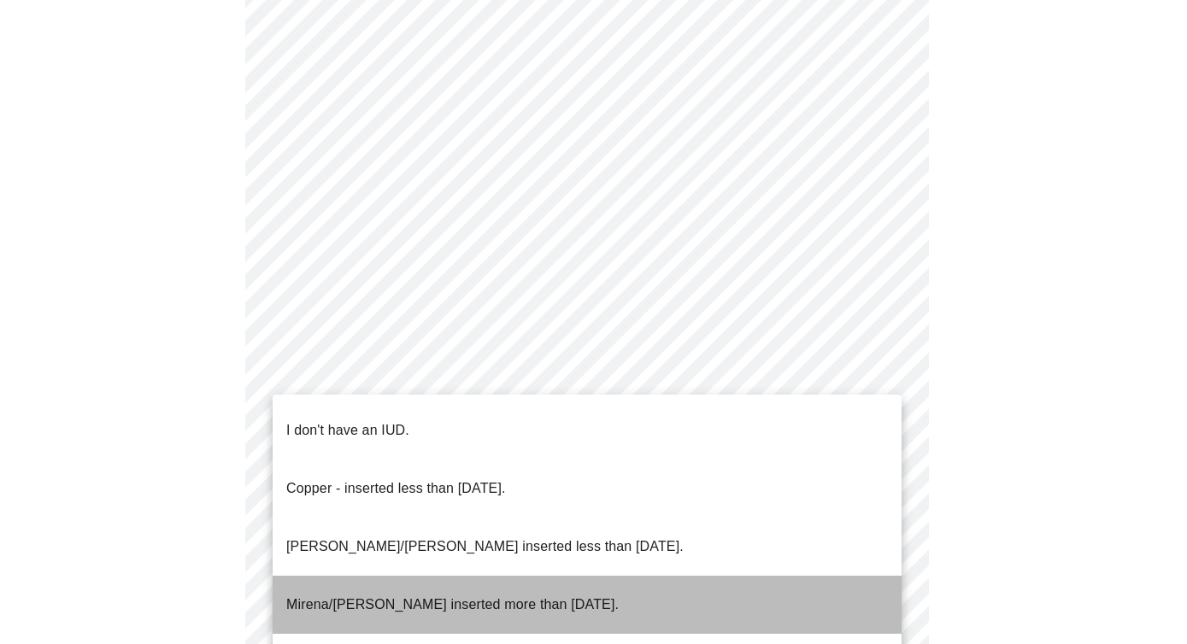
click at [402, 595] on p "Mirena/Liletta inserted more than 5 years ago." at bounding box center [452, 605] width 332 height 21
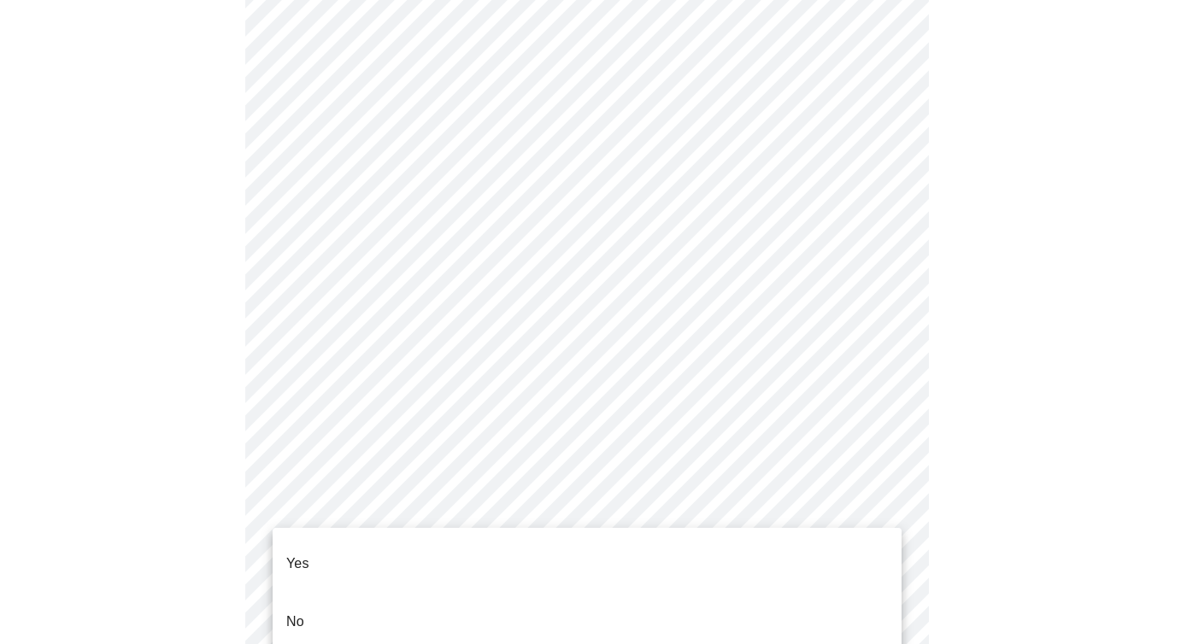
click at [339, 551] on li "Yes" at bounding box center [587, 564] width 629 height 58
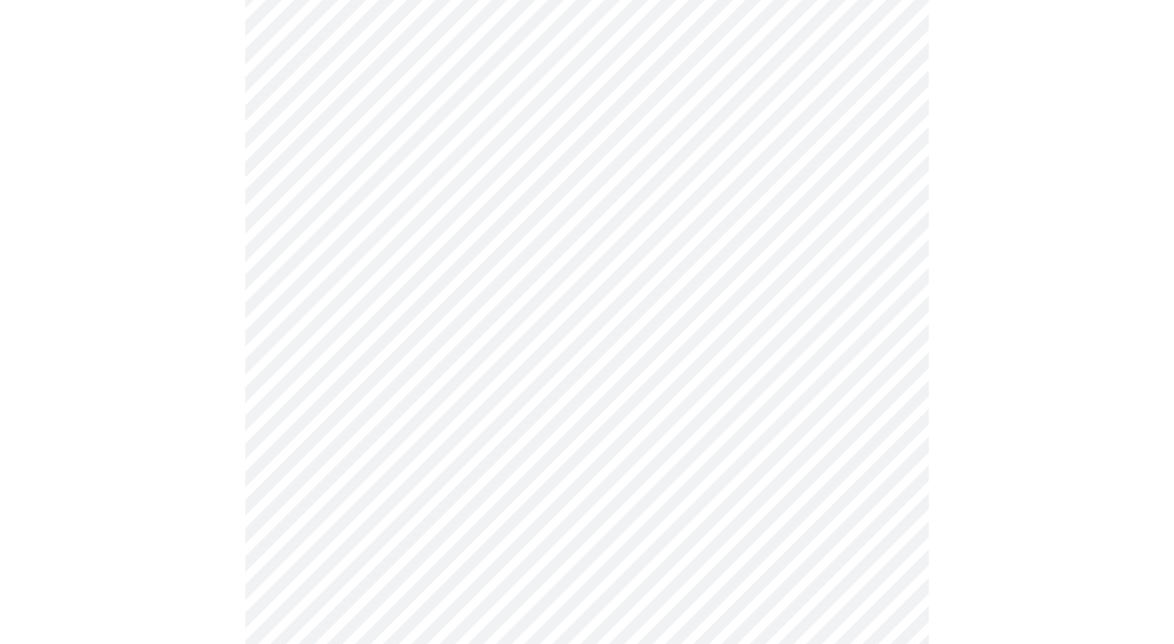
drag, startPoint x: 1026, startPoint y: 477, endPoint x: 1037, endPoint y: 484, distance: 13.5
click at [1025, 476] on div at bounding box center [587, 16] width 1160 height 1527
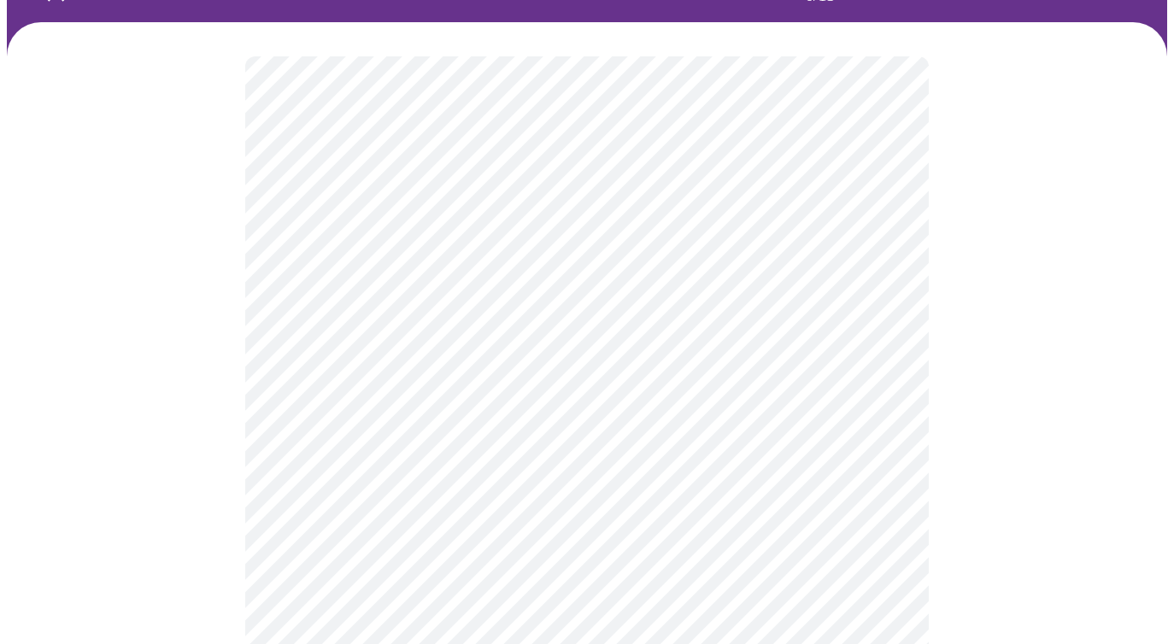
scroll to position [0, 0]
